Goal: Task Accomplishment & Management: Manage account settings

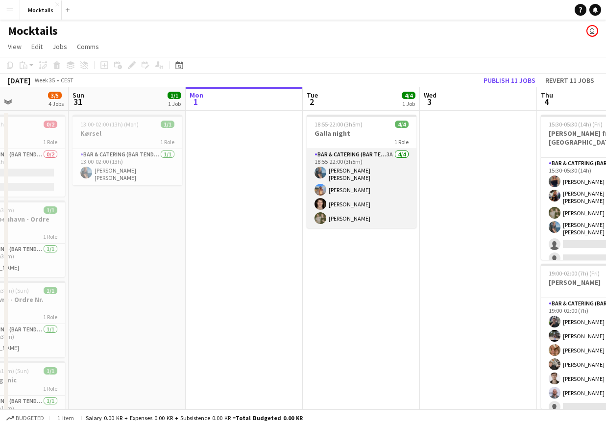
scroll to position [0, 298]
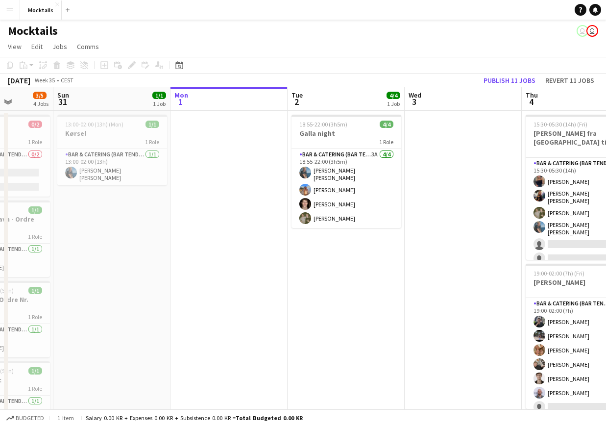
click at [465, 225] on app-date-cell at bounding box center [463, 281] width 117 height 341
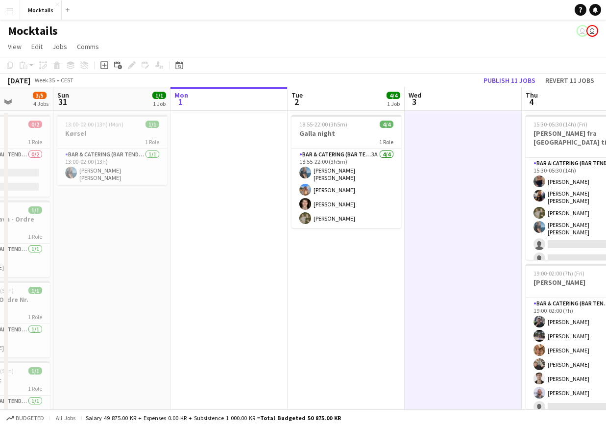
click at [443, 59] on app-toolbar "Copy Paste Paste Command V Paste with crew Command Shift V Paste linked Job [GE…" at bounding box center [303, 65] width 606 height 17
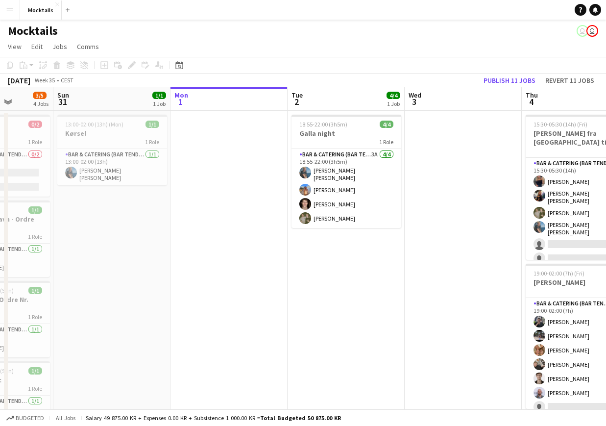
click at [371, 420] on div "Budgeted All jobs Salary 49 875.00 KR + Expenses 0.00 KR + Subsistence 1 000.00…" at bounding box center [303, 417] width 606 height 17
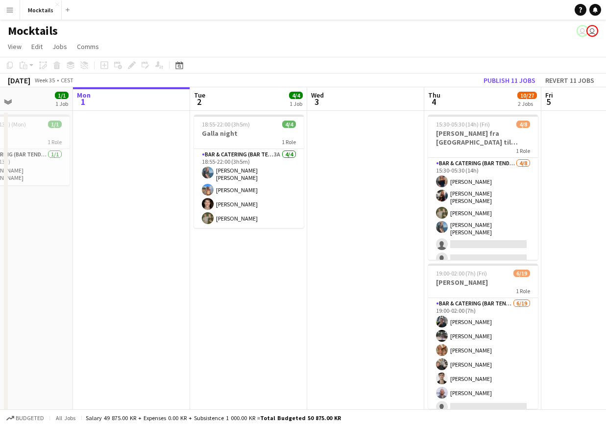
scroll to position [0, 396]
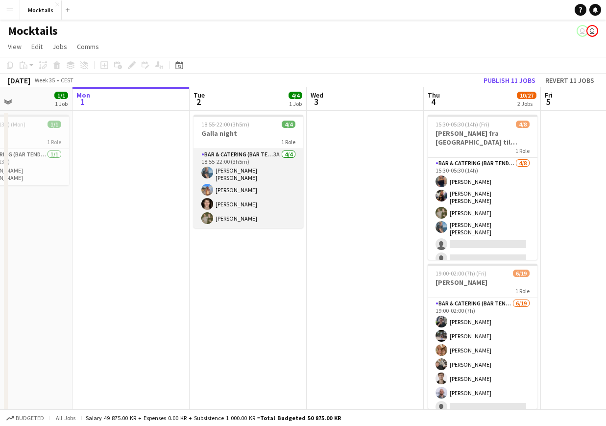
click at [260, 199] on app-card-role "Bar & Catering (Bar Tender) 3A [DATE] 18:55-22:00 (3h5m) [PERSON_NAME] [PERSON_…" at bounding box center [249, 188] width 110 height 79
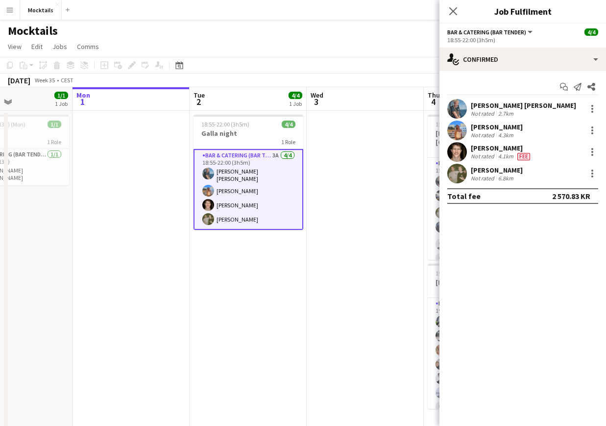
click at [353, 43] on app-page-menu "View Day view expanded Day view collapsed Month view Date picker Jump to [DATE]…" at bounding box center [303, 47] width 606 height 19
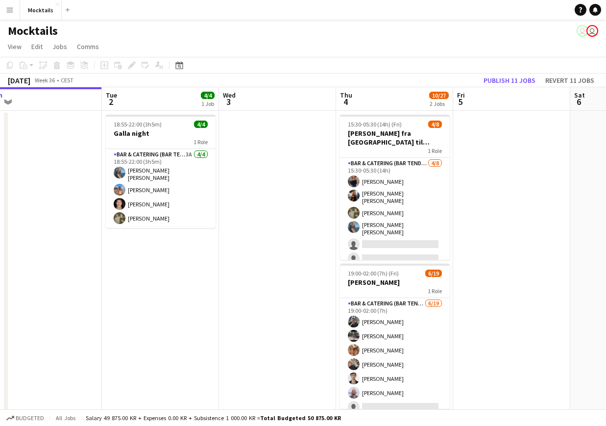
scroll to position [0, 0]
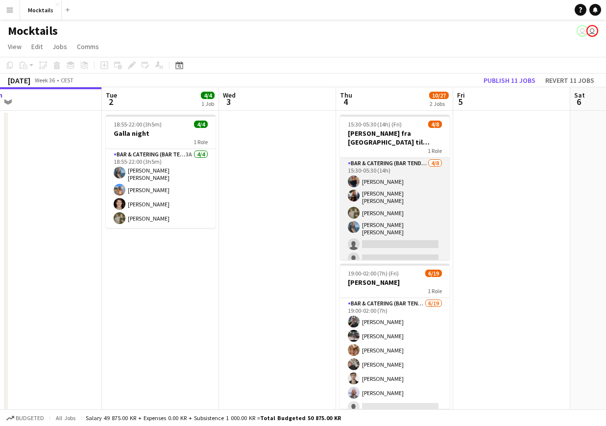
click at [401, 207] on app-card-role "Bar & Catering (Bar Tender) [DATE] 15:30-05:30 (14h) [PERSON_NAME] [PERSON_NAME…" at bounding box center [395, 227] width 110 height 139
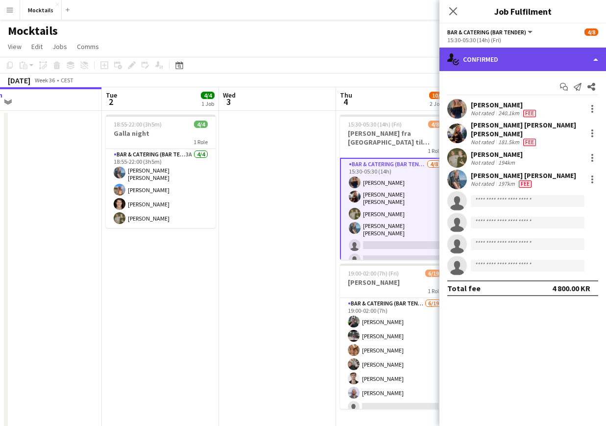
click at [530, 54] on div "single-neutral-actions-check-2 Confirmed" at bounding box center [523, 60] width 167 height 24
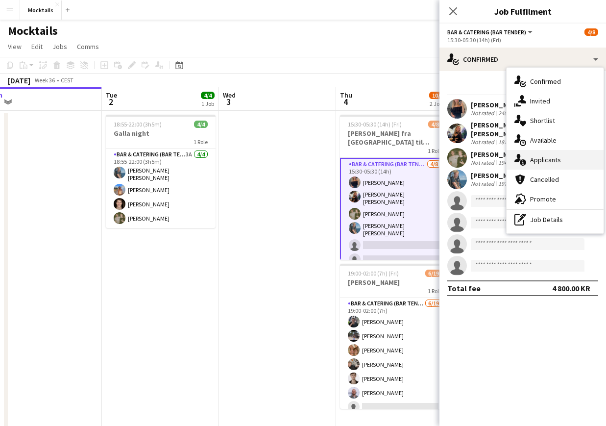
click at [579, 163] on div "single-neutral-actions-information Applicants" at bounding box center [555, 160] width 97 height 20
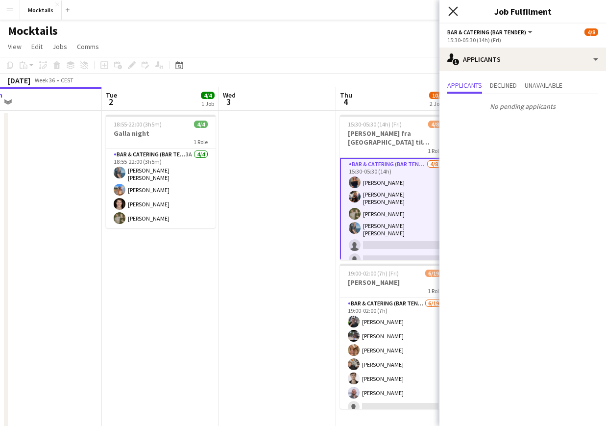
click at [454, 13] on icon "Close pop-in" at bounding box center [453, 10] width 9 height 9
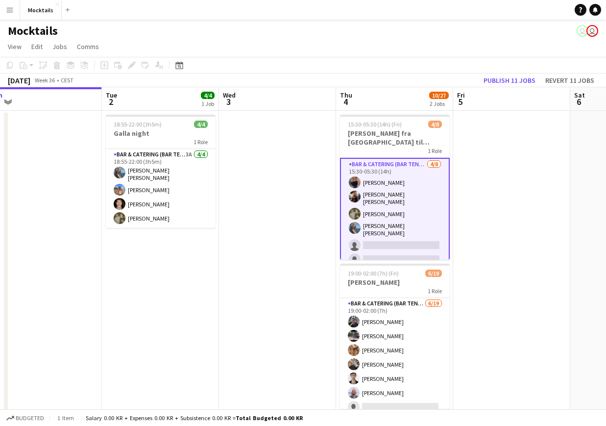
click at [477, 198] on app-date-cell at bounding box center [511, 281] width 117 height 341
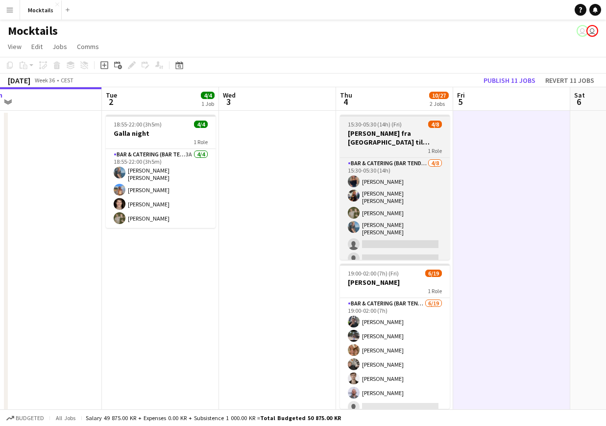
click at [394, 137] on h3 "[PERSON_NAME] fra [GEOGRAPHIC_DATA] til [GEOGRAPHIC_DATA]" at bounding box center [395, 138] width 110 height 18
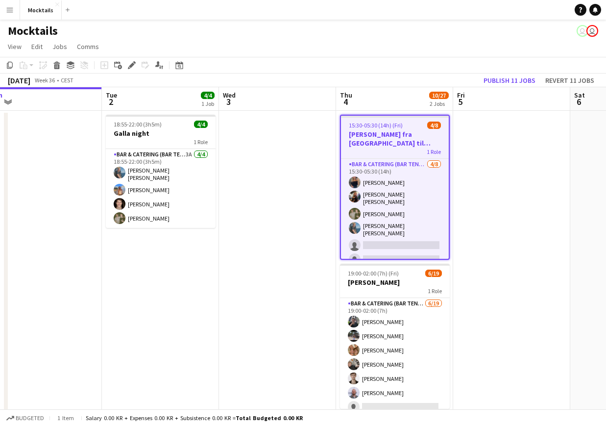
click at [501, 200] on app-date-cell at bounding box center [511, 281] width 117 height 341
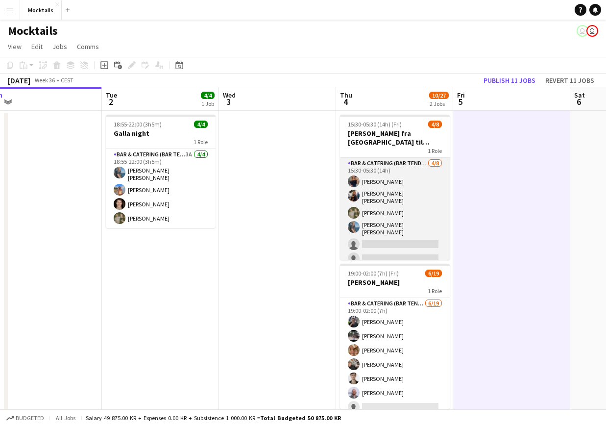
click at [398, 205] on app-card-role "Bar & Catering (Bar Tender) [DATE] 15:30-05:30 (14h) [PERSON_NAME] [PERSON_NAME…" at bounding box center [395, 227] width 110 height 139
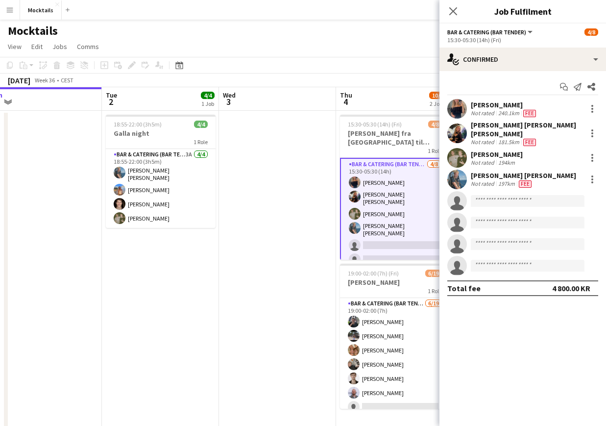
click at [304, 192] on app-date-cell at bounding box center [277, 281] width 117 height 341
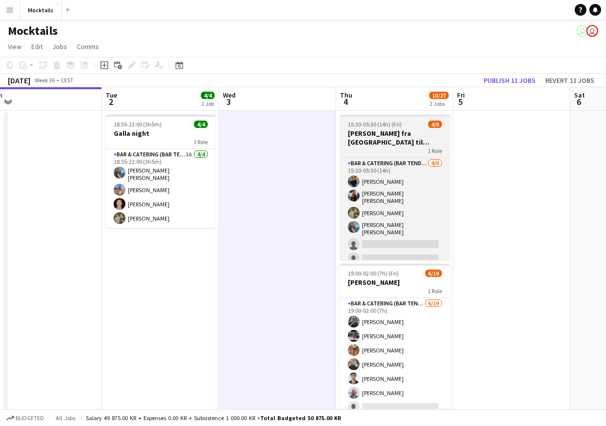
click at [379, 151] on div "1 Role" at bounding box center [395, 151] width 110 height 8
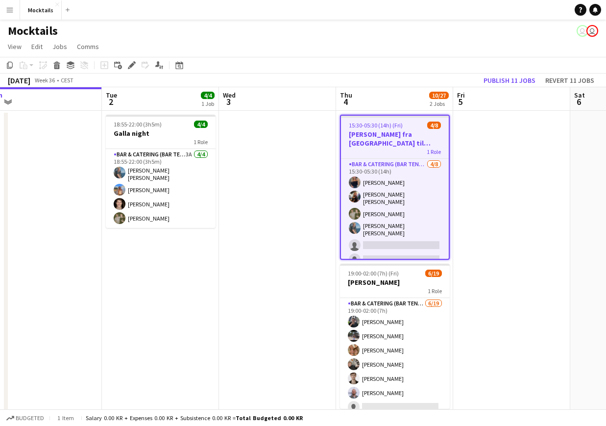
click at [294, 175] on app-date-cell at bounding box center [277, 281] width 117 height 341
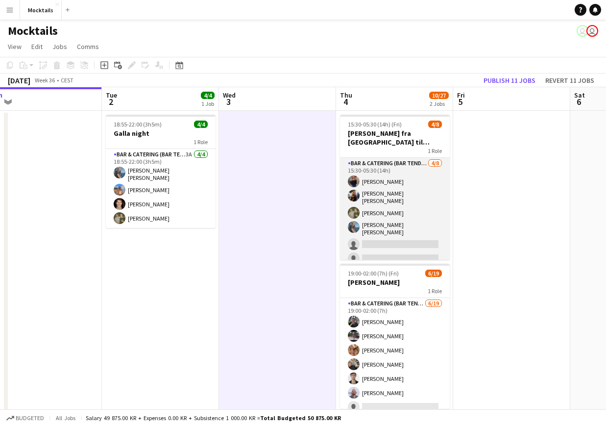
click at [379, 191] on app-card-role "Bar & Catering (Bar Tender) [DATE] 15:30-05:30 (14h) [PERSON_NAME] [PERSON_NAME…" at bounding box center [395, 227] width 110 height 139
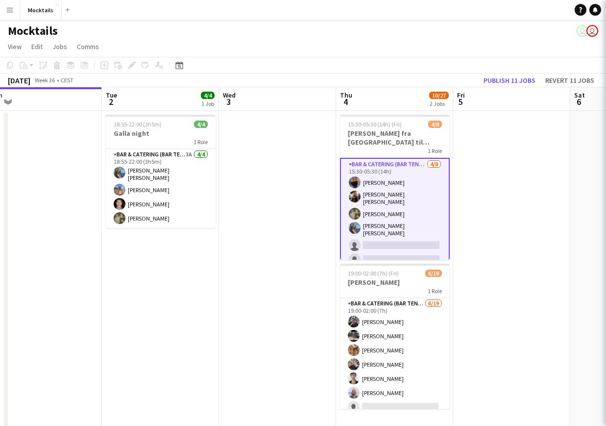
click at [297, 195] on app-date-cell at bounding box center [277, 281] width 117 height 341
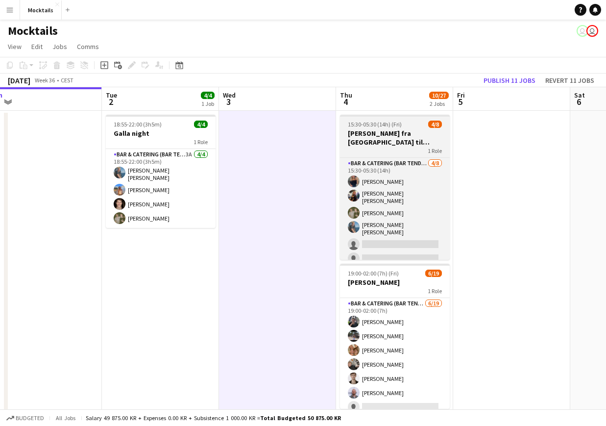
click at [372, 142] on h3 "[PERSON_NAME] fra [GEOGRAPHIC_DATA] til [GEOGRAPHIC_DATA]" at bounding box center [395, 138] width 110 height 18
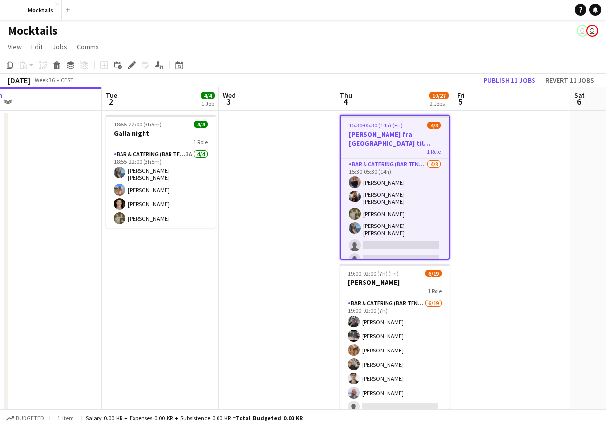
click at [305, 166] on app-date-cell at bounding box center [277, 281] width 117 height 341
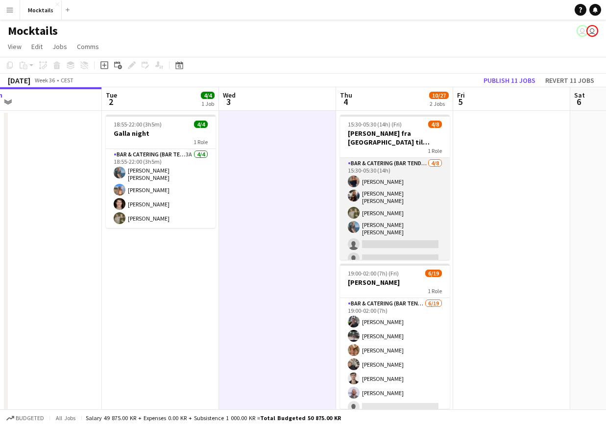
click at [383, 187] on app-card-role "Bar & Catering (Bar Tender) [DATE] 15:30-05:30 (14h) [PERSON_NAME] [PERSON_NAME…" at bounding box center [395, 227] width 110 height 139
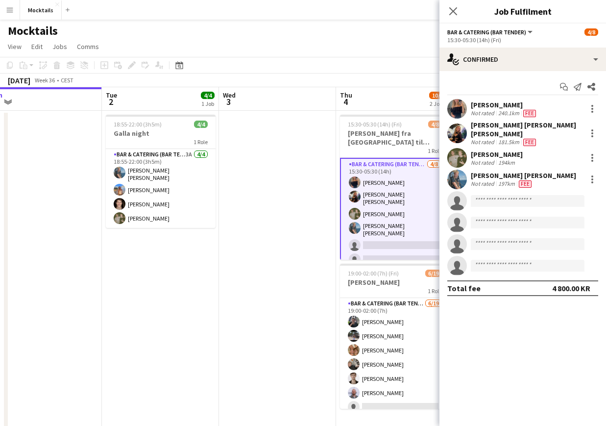
click at [301, 166] on app-date-cell at bounding box center [277, 281] width 117 height 341
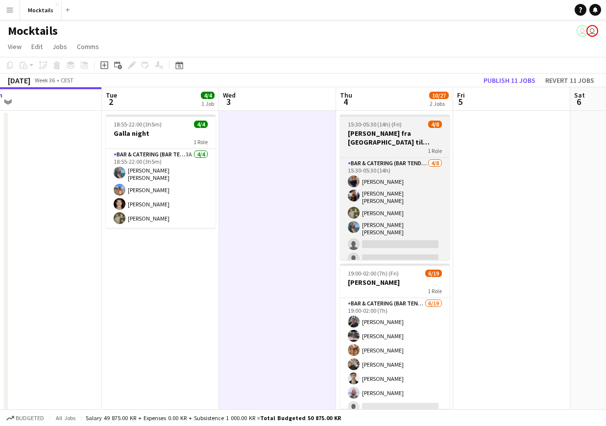
click at [390, 141] on h3 "[PERSON_NAME] fra [GEOGRAPHIC_DATA] til [GEOGRAPHIC_DATA]" at bounding box center [395, 138] width 110 height 18
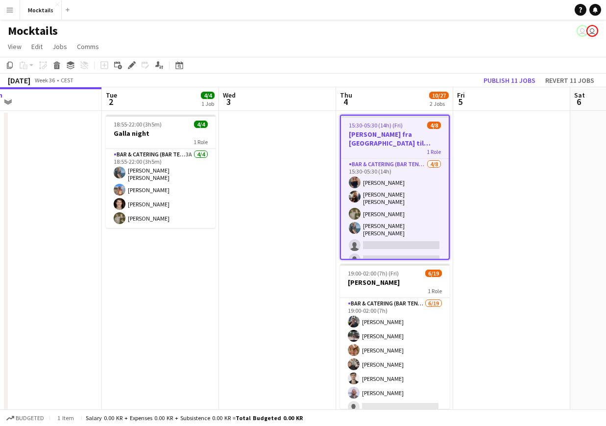
click at [296, 167] on app-date-cell at bounding box center [277, 281] width 117 height 341
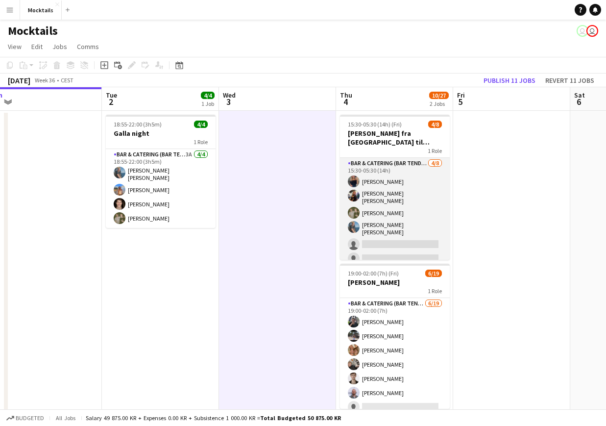
click at [382, 200] on app-card-role "Bar & Catering (Bar Tender) [DATE] 15:30-05:30 (14h) [PERSON_NAME] [PERSON_NAME…" at bounding box center [395, 227] width 110 height 139
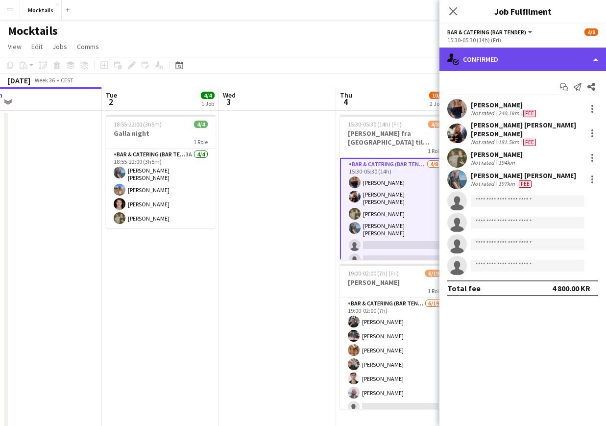
click at [534, 63] on div "single-neutral-actions-check-2 Confirmed" at bounding box center [523, 60] width 167 height 24
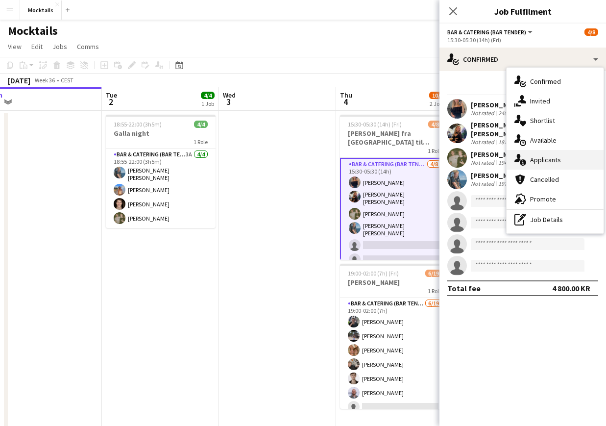
click at [569, 163] on div "single-neutral-actions-information Applicants" at bounding box center [555, 160] width 97 height 20
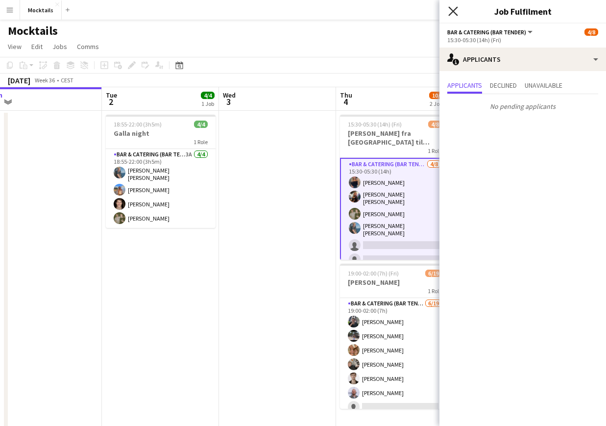
click at [453, 15] on icon "Close pop-in" at bounding box center [453, 10] width 9 height 9
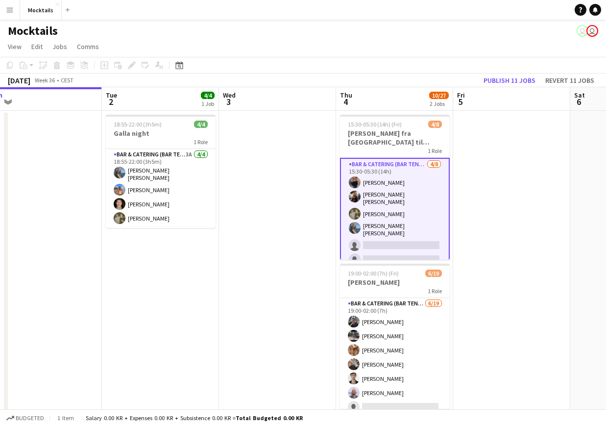
click at [310, 190] on app-date-cell at bounding box center [277, 281] width 117 height 341
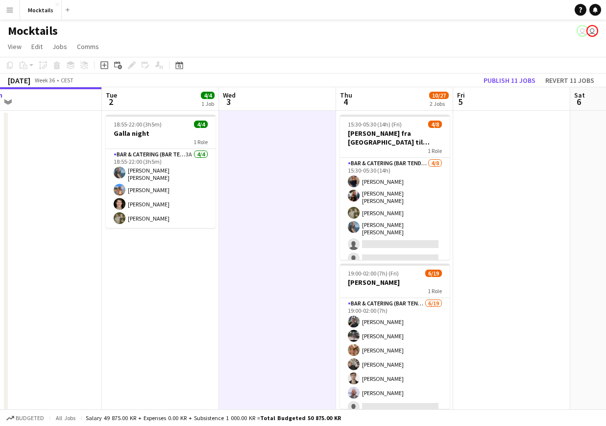
click at [465, 29] on div "Mocktails user user" at bounding box center [303, 29] width 606 height 19
